Goal: Navigation & Orientation: Find specific page/section

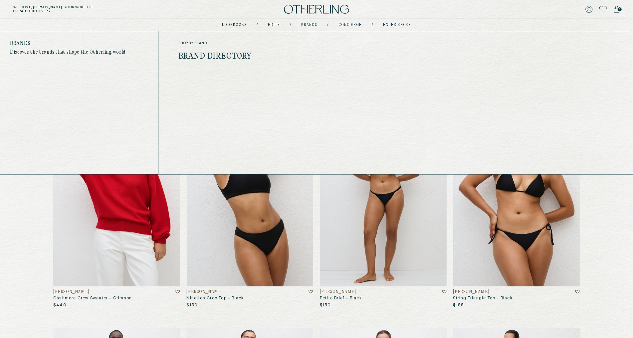
click at [309, 25] on link "Brands" at bounding box center [309, 24] width 16 height 3
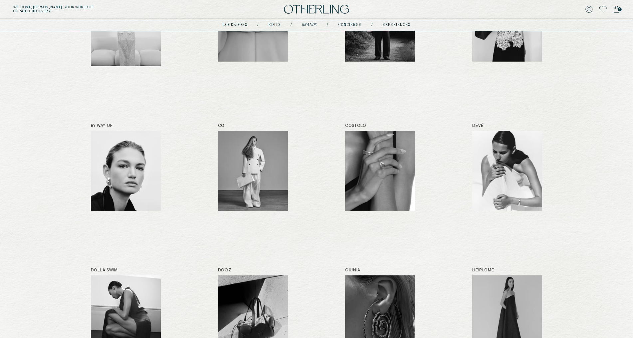
scroll to position [155, 0]
click at [118, 168] on img at bounding box center [126, 170] width 70 height 80
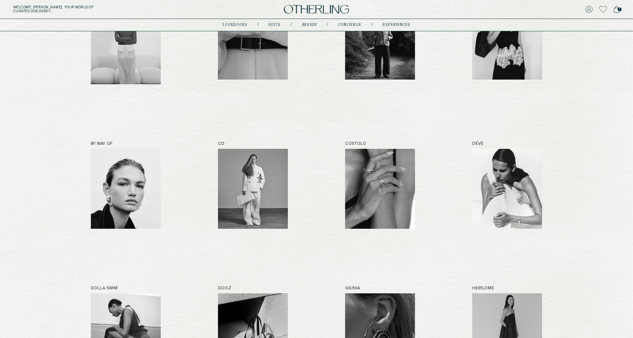
scroll to position [139, 0]
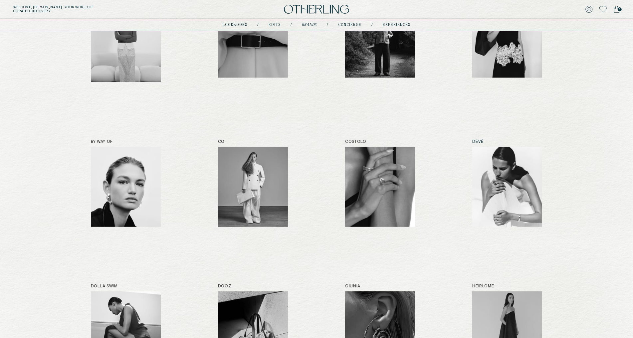
click at [523, 187] on img at bounding box center [507, 187] width 70 height 80
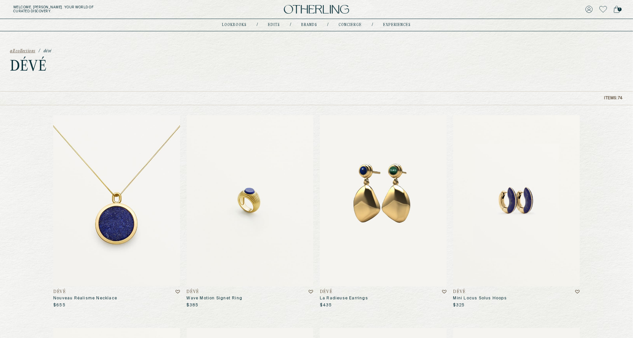
click at [28, 52] on span "all collections" at bounding box center [22, 51] width 25 height 5
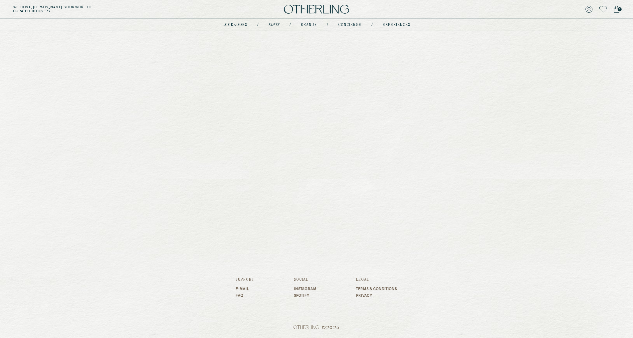
scroll to position [509, 0]
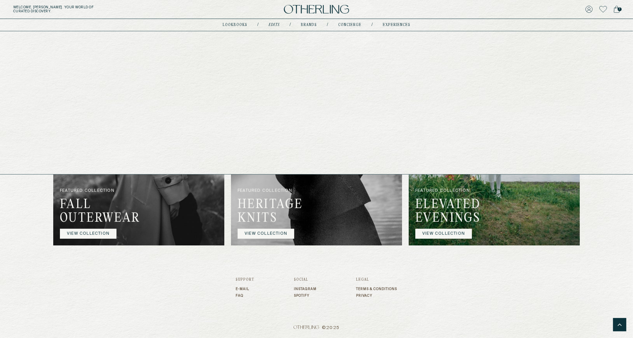
click at [306, 25] on link "Brands" at bounding box center [309, 24] width 16 height 3
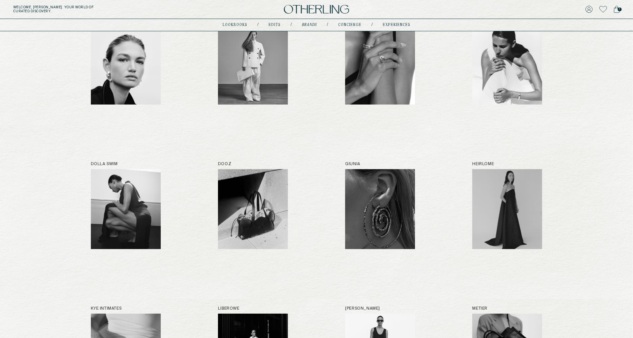
scroll to position [258, 0]
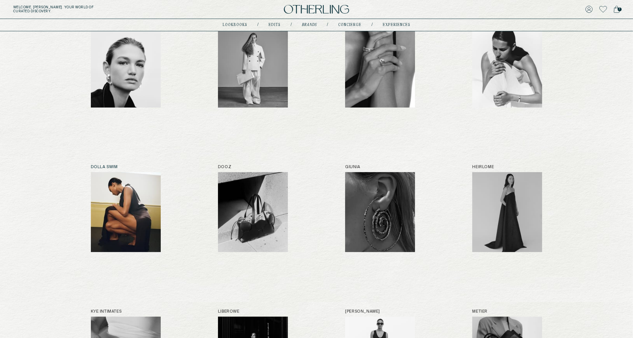
click at [122, 201] on img at bounding box center [126, 212] width 70 height 80
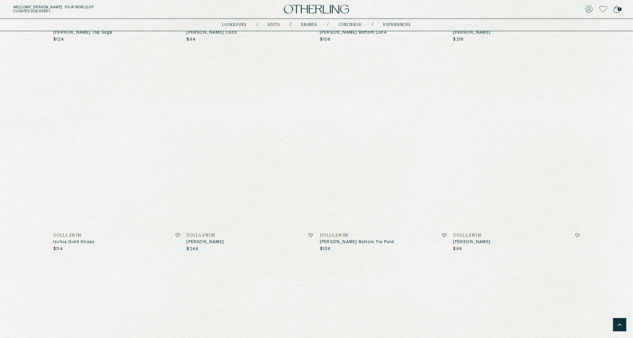
scroll to position [1102, 0]
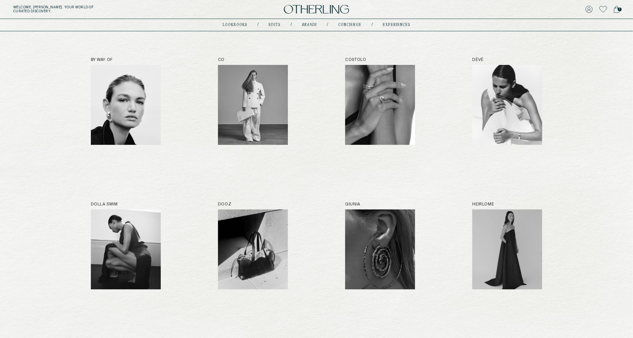
scroll to position [233, 0]
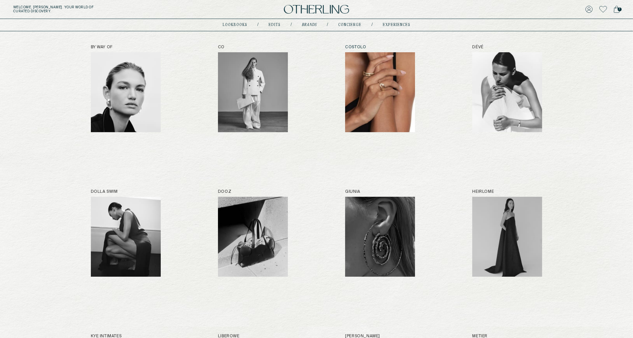
click at [394, 99] on img at bounding box center [380, 92] width 70 height 80
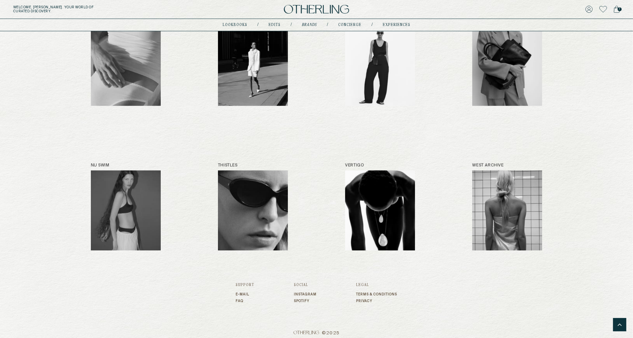
scroll to position [546, 0]
